Goal: Task Accomplishment & Management: Complete application form

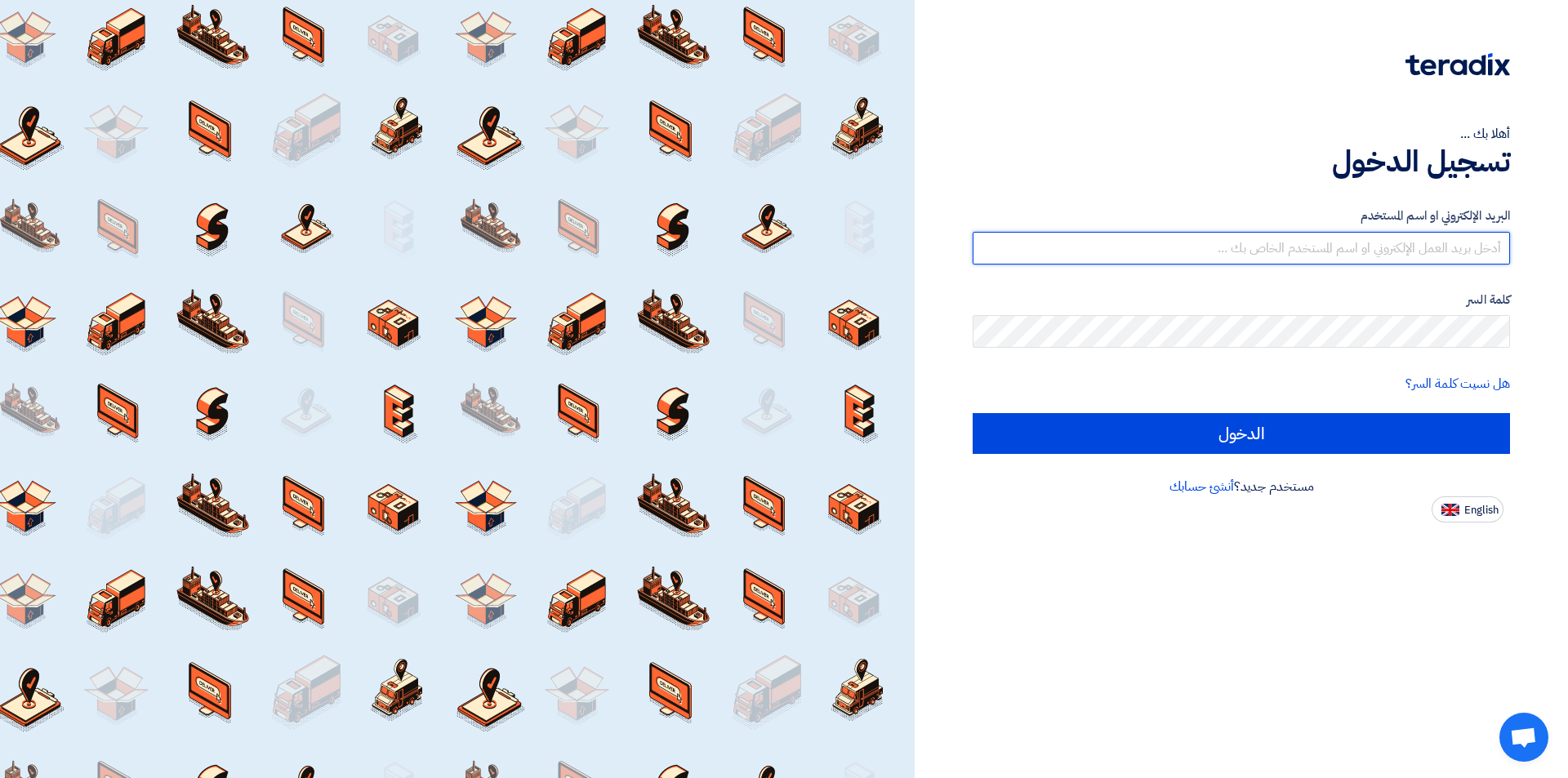
click at [1430, 238] on input "text" at bounding box center [1241, 249] width 537 height 33
type input "elhabib.group1@gmail.com"
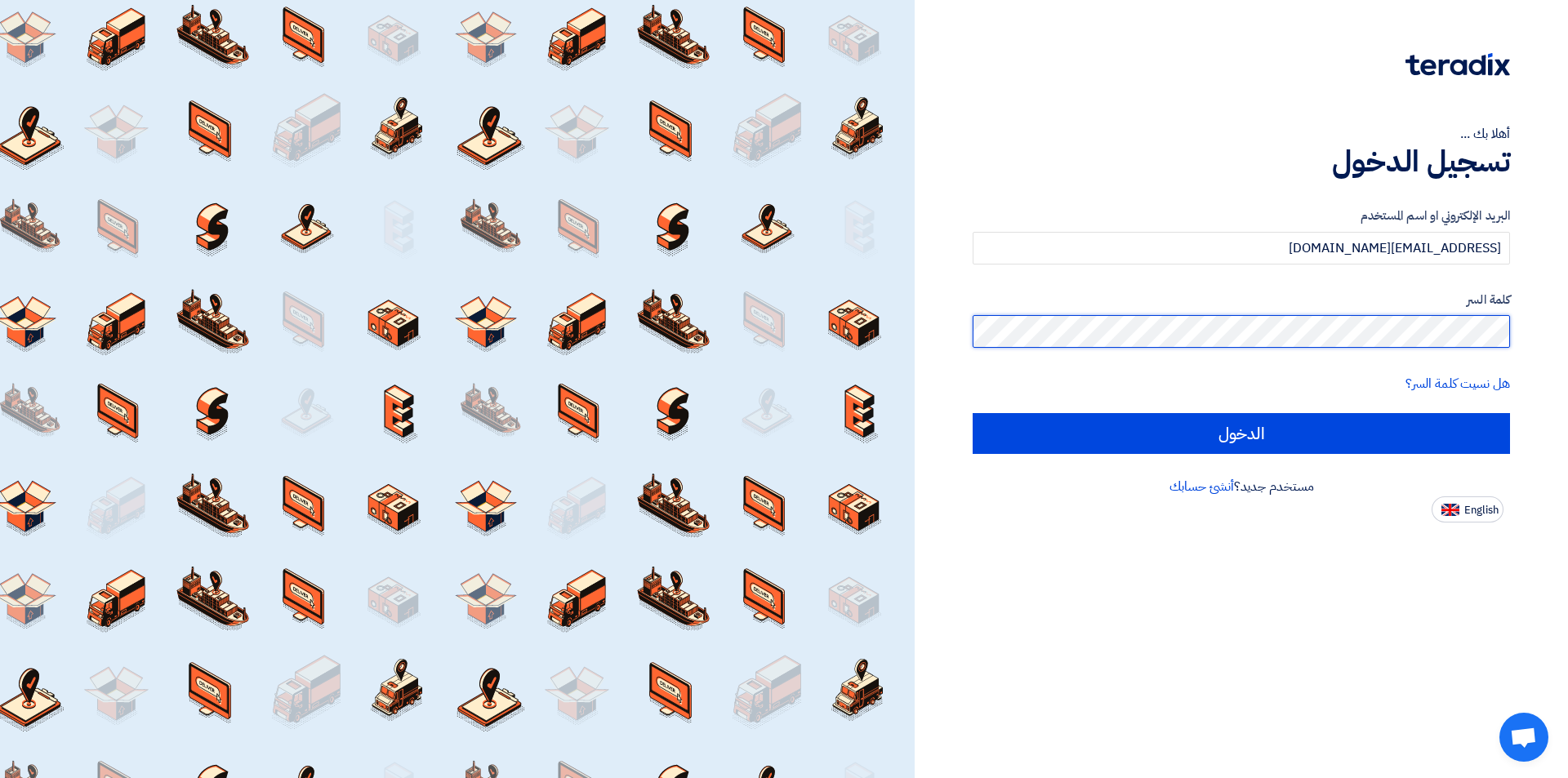
click at [973, 414] on input "الدخول" at bounding box center [1241, 434] width 537 height 40
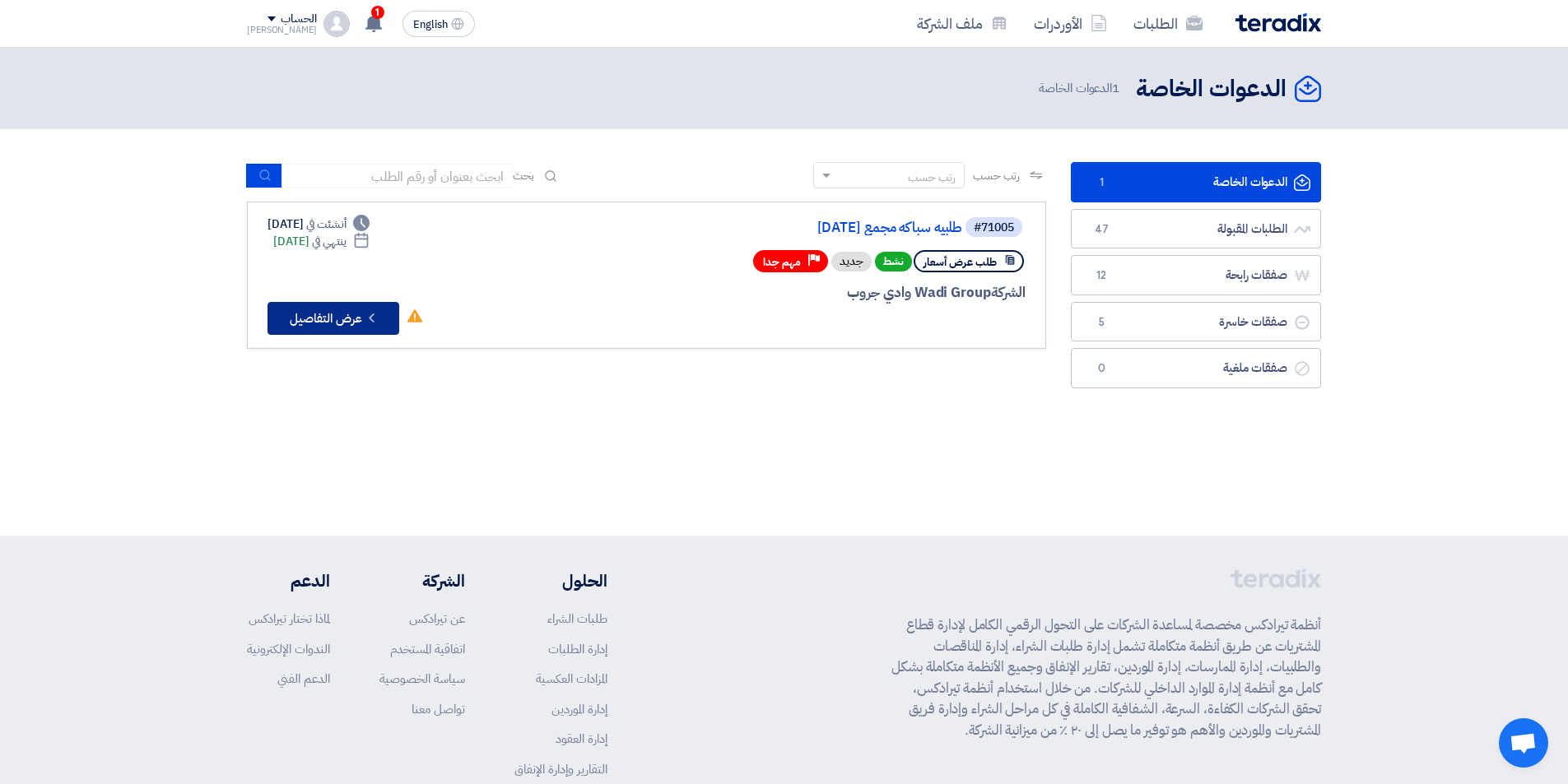
click at [358, 315] on button "Check details عرض التفاصيل" at bounding box center [333, 319] width 132 height 33
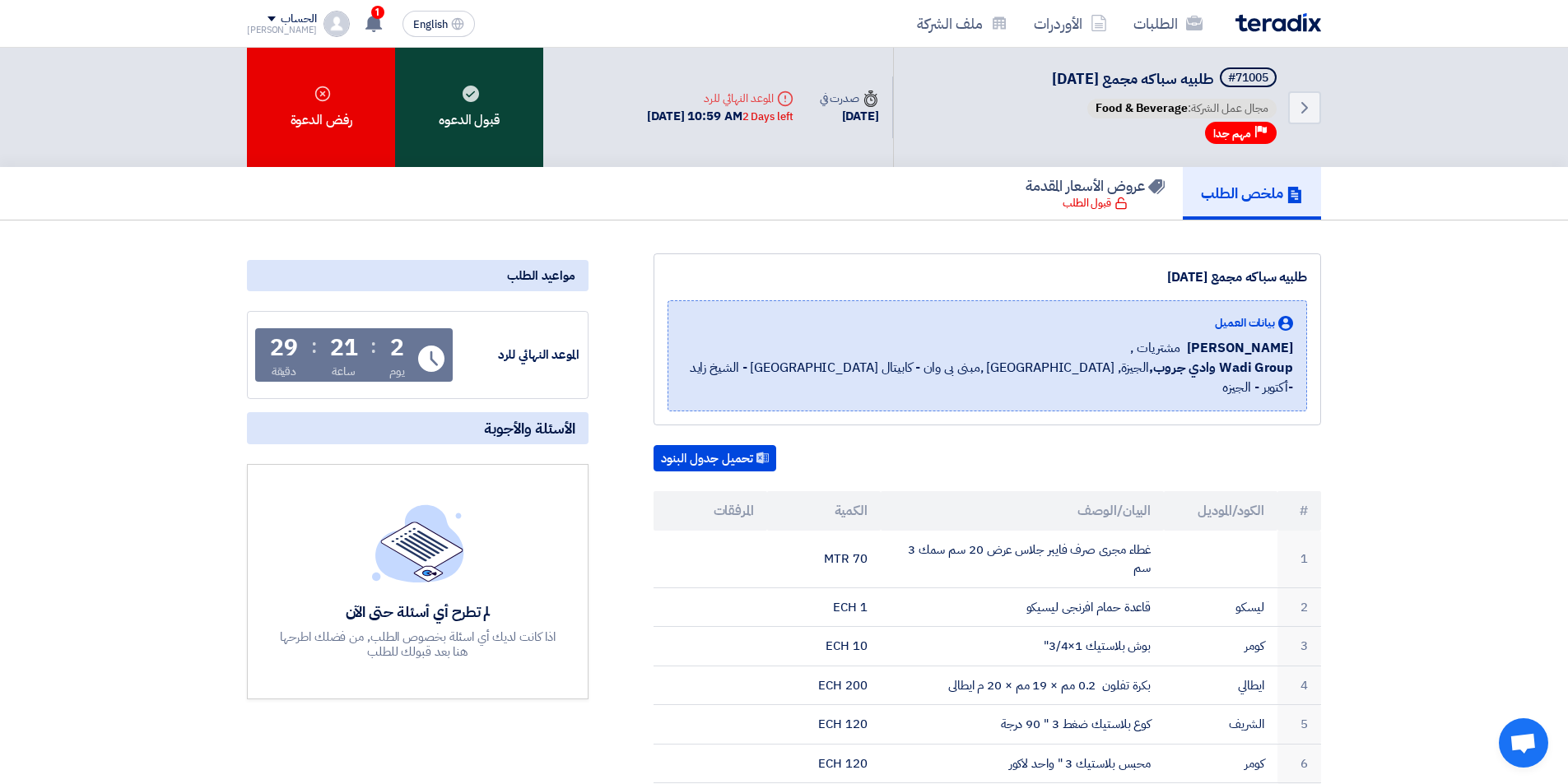
click at [489, 119] on div "قبول الدعوه" at bounding box center [469, 107] width 148 height 119
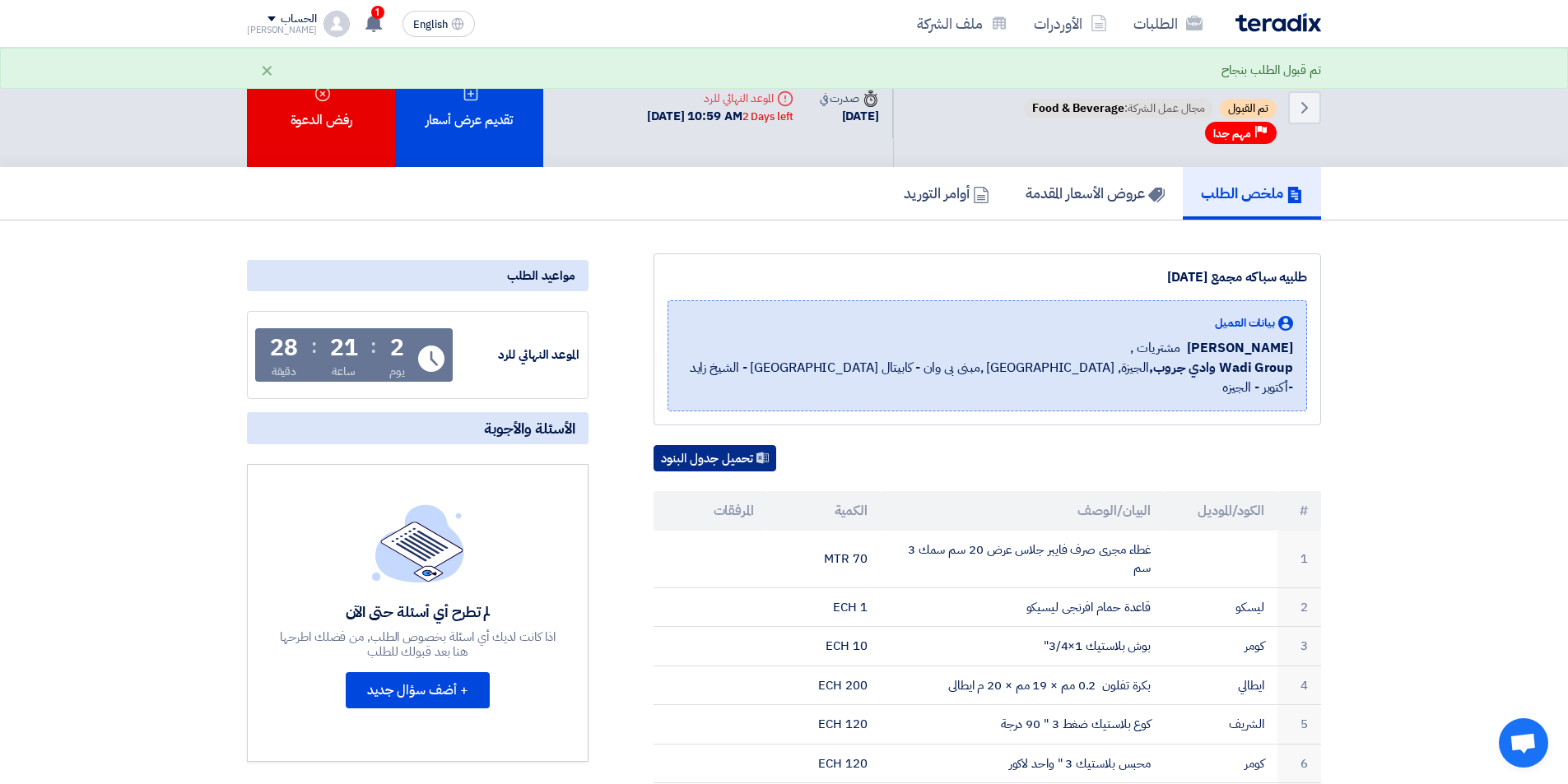
click at [703, 445] on button "تحميل جدول البنود" at bounding box center [715, 458] width 122 height 26
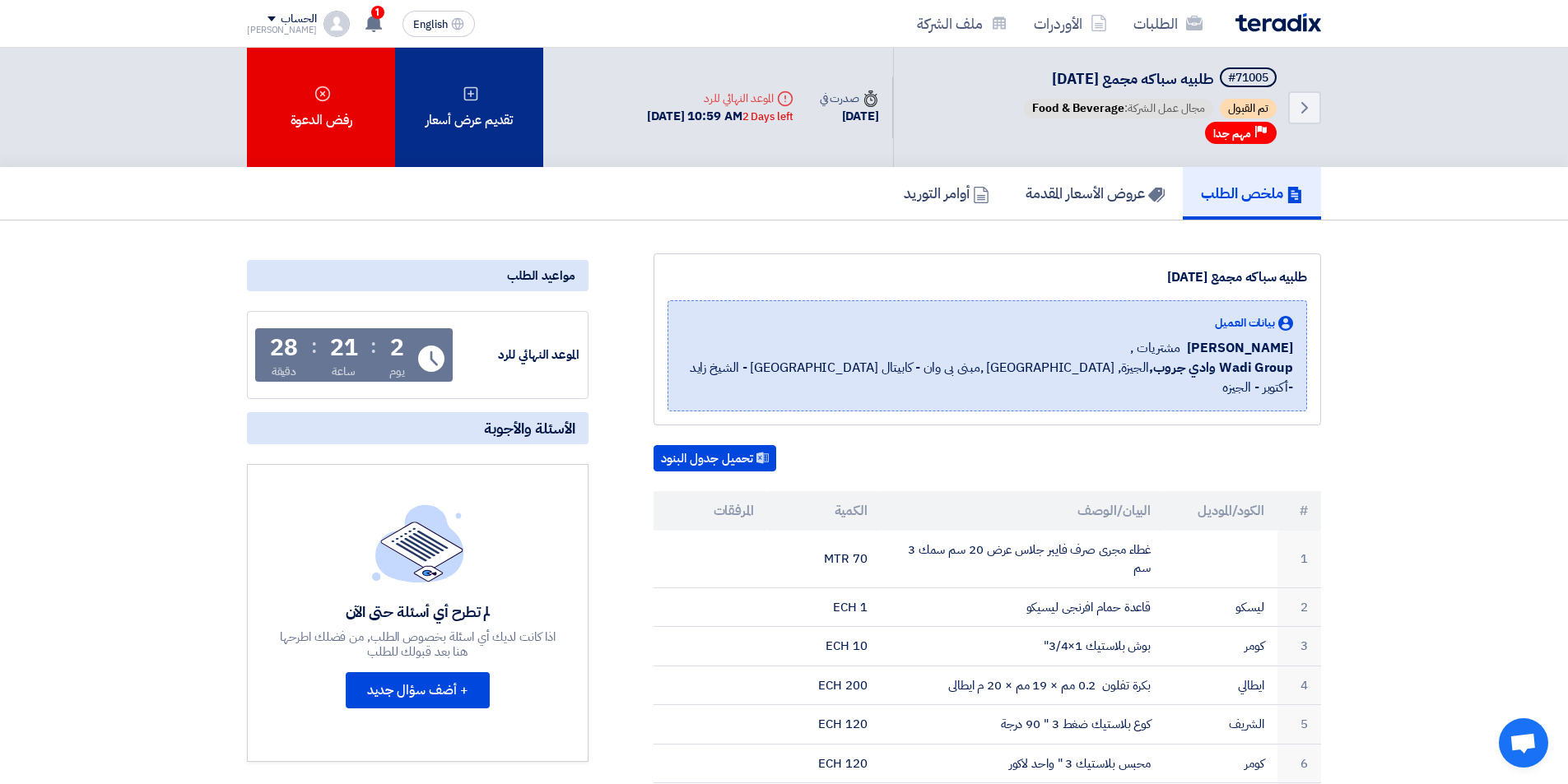
click at [463, 114] on div "تقديم عرض أسعار" at bounding box center [469, 107] width 148 height 119
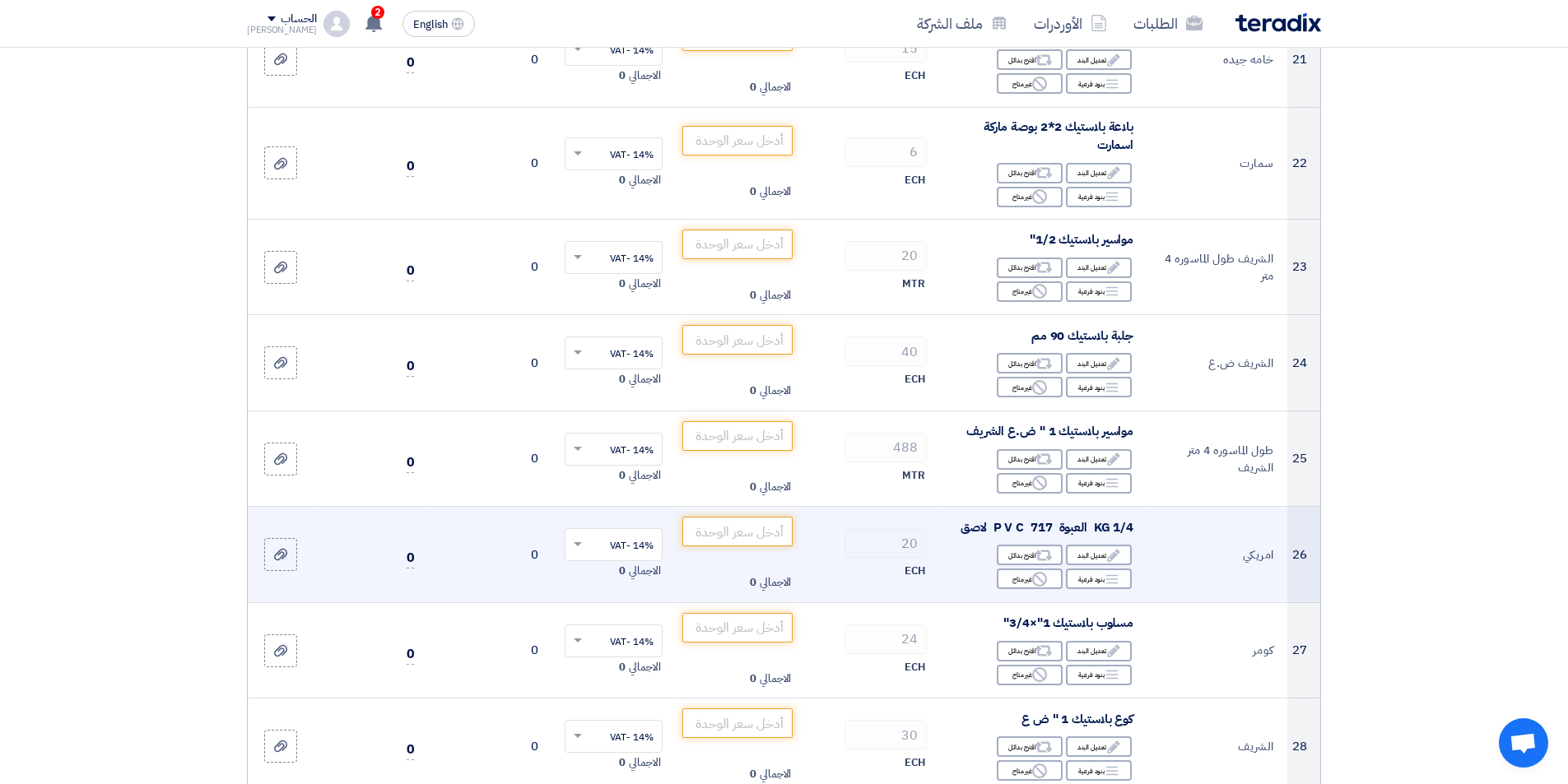
scroll to position [2304, 0]
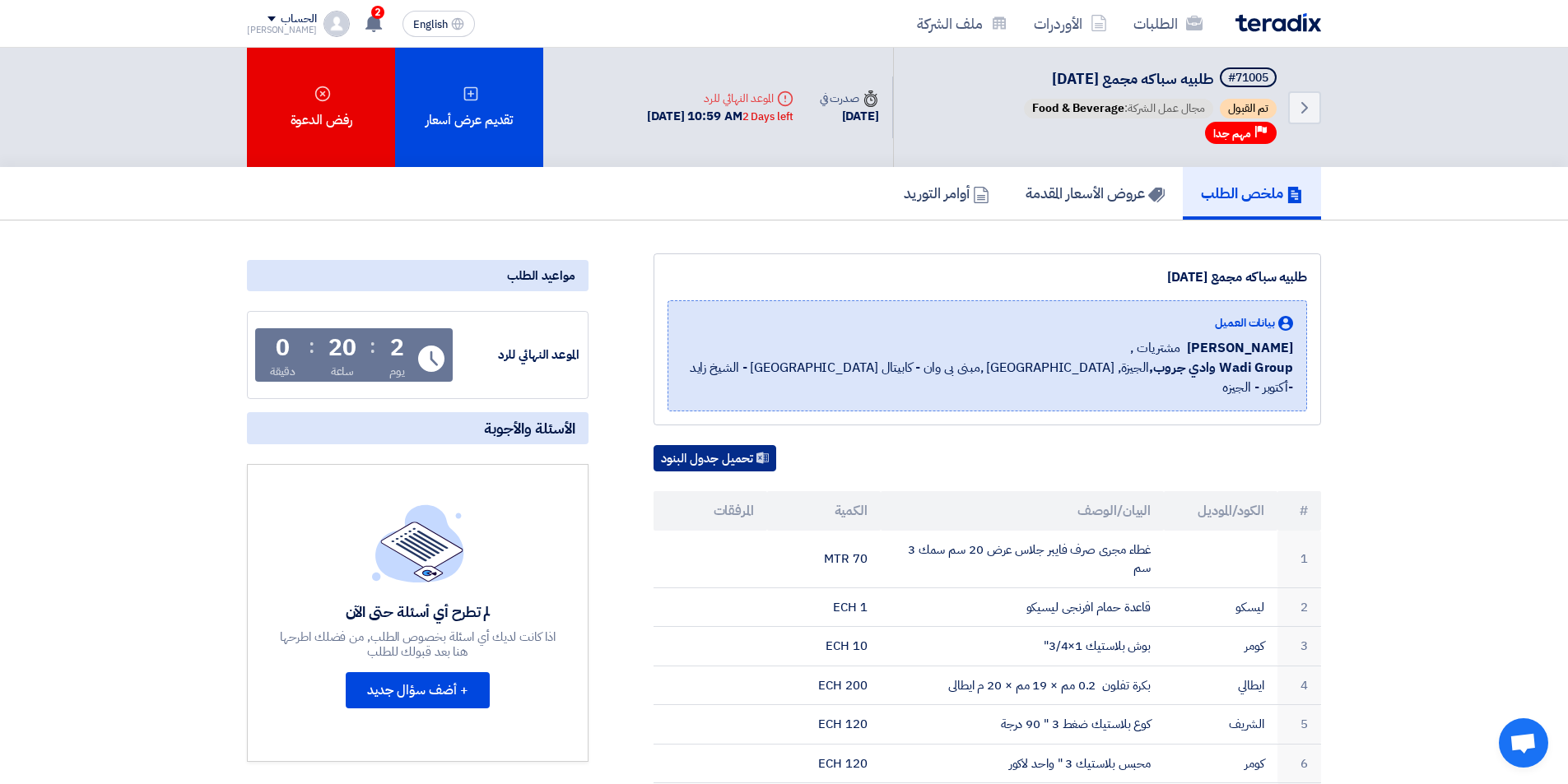
click at [713, 445] on button "تحميل جدول البنود" at bounding box center [715, 458] width 122 height 26
